Goal: Task Accomplishment & Management: Manage account settings

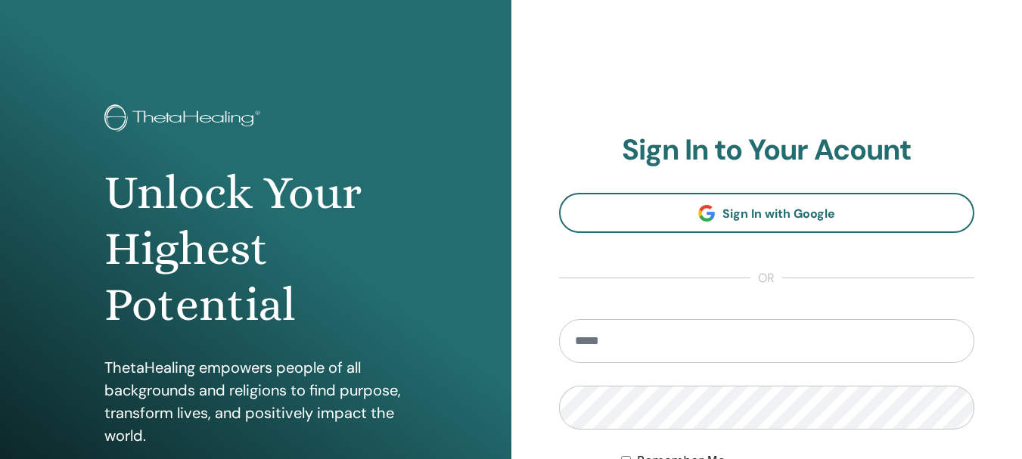
scroll to position [267, 0]
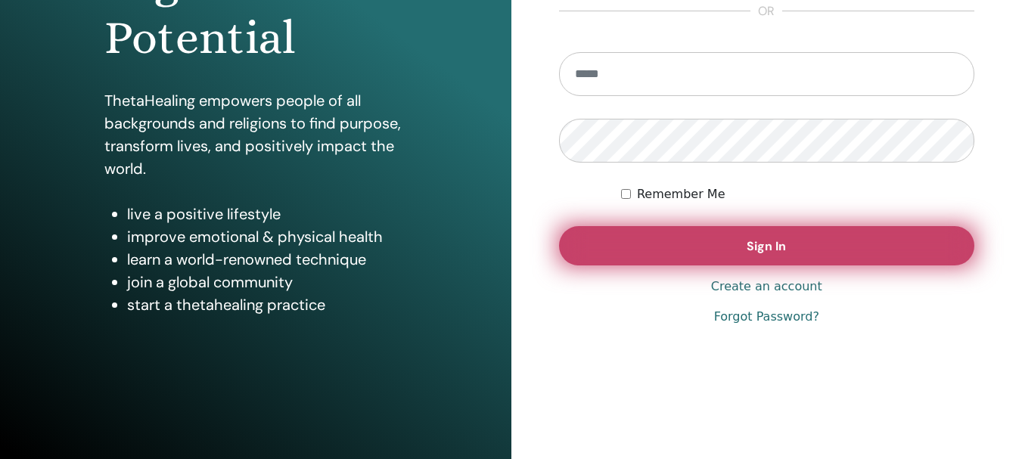
type input "**********"
click at [767, 249] on span "Sign In" at bounding box center [766, 246] width 39 height 16
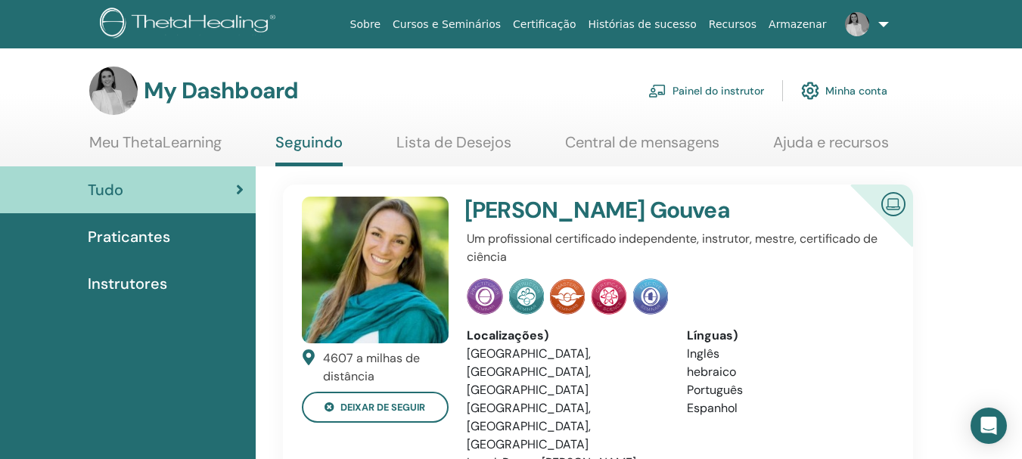
click at [729, 88] on link "Painel do instrutor" at bounding box center [707, 90] width 116 height 33
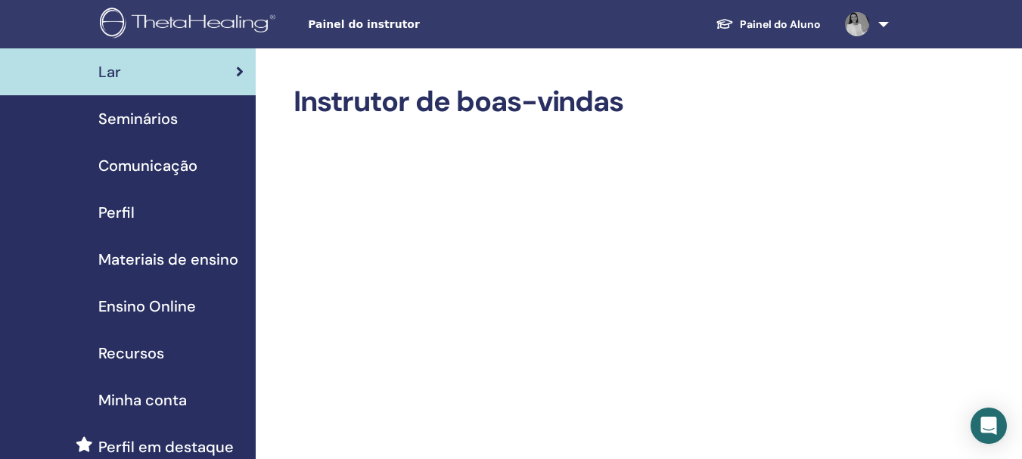
click at [156, 125] on span "Seminários" at bounding box center [137, 118] width 79 height 23
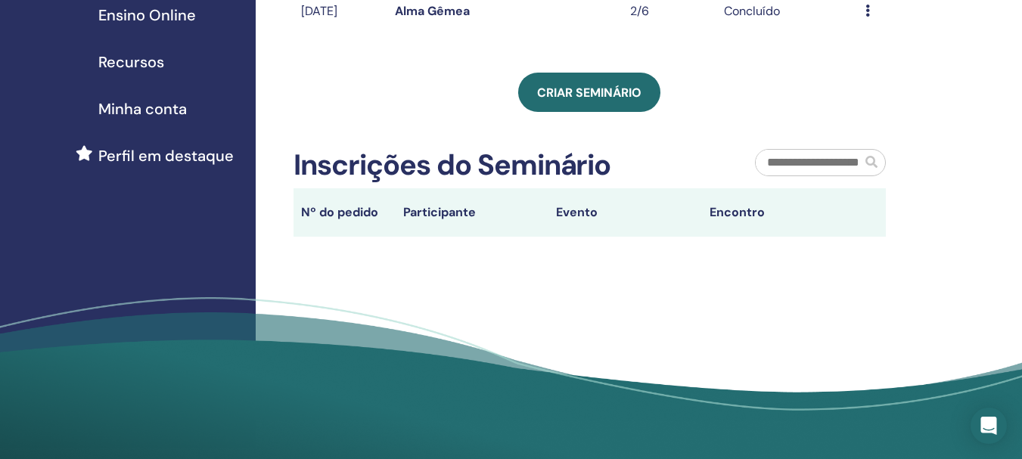
scroll to position [76, 0]
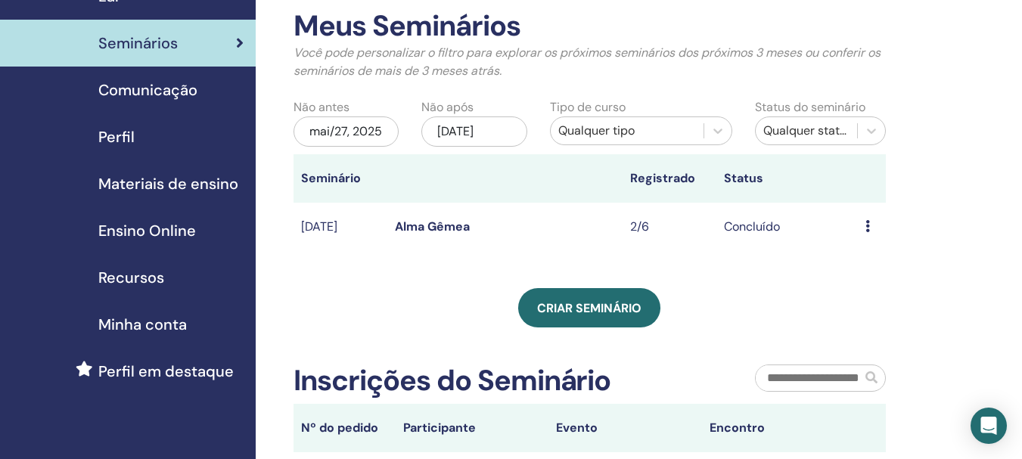
click at [177, 90] on span "Comunicação" at bounding box center [147, 90] width 99 height 23
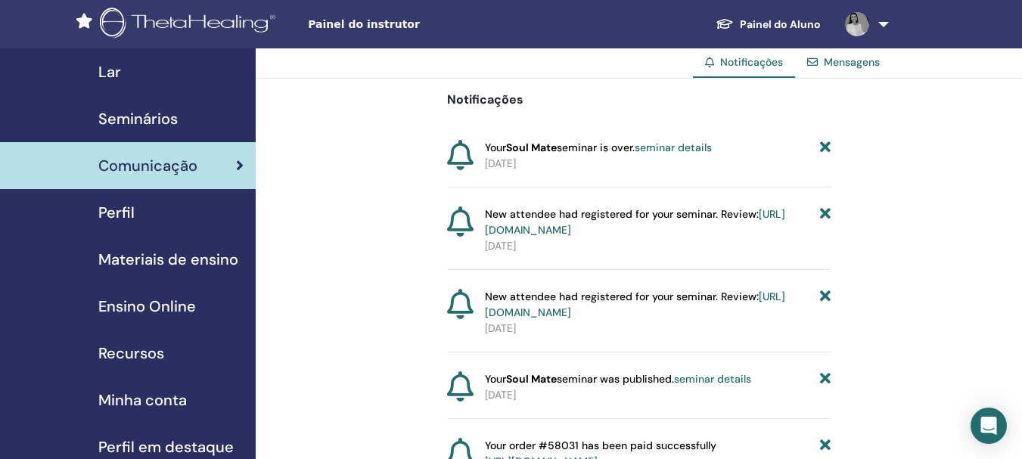
click at [155, 105] on link "Seminários" at bounding box center [128, 118] width 256 height 47
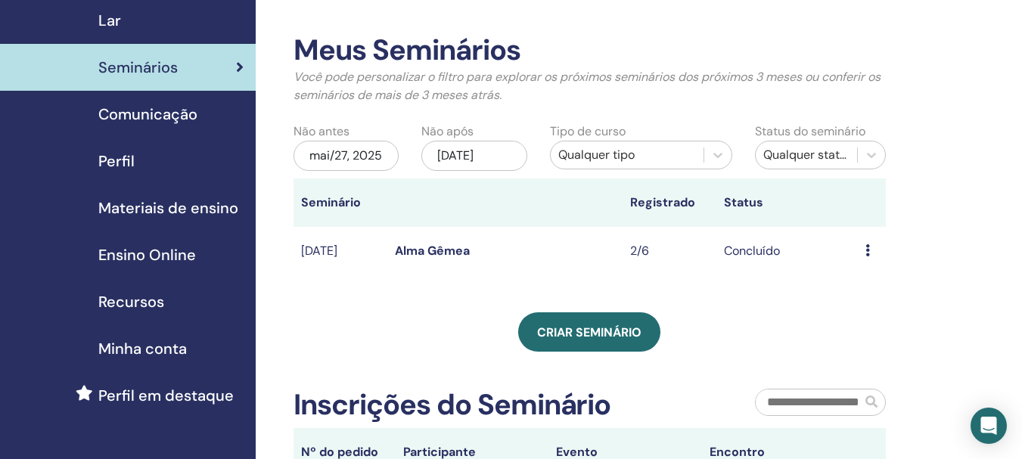
scroll to position [76, 0]
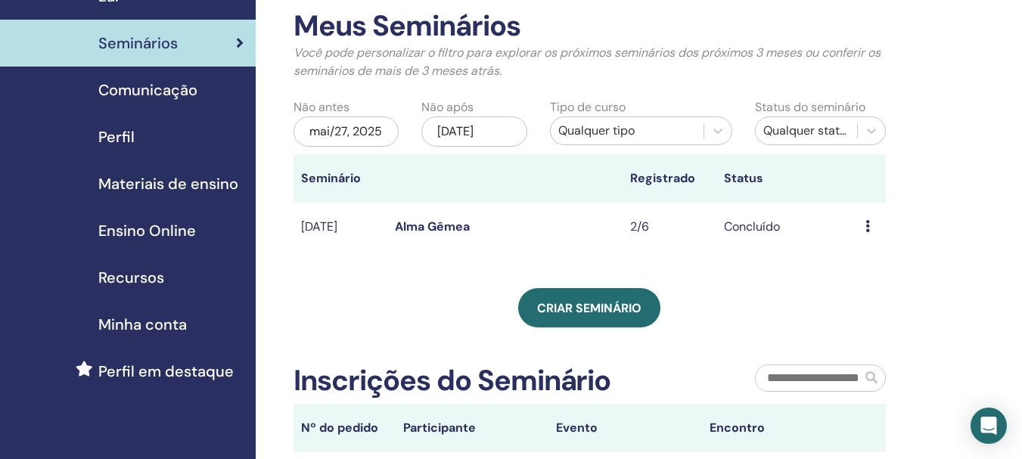
click at [313, 234] on td "[DATE]" at bounding box center [341, 227] width 94 height 49
click at [449, 225] on link "Alma Gêmea" at bounding box center [432, 227] width 75 height 16
